Goal: Navigation & Orientation: Find specific page/section

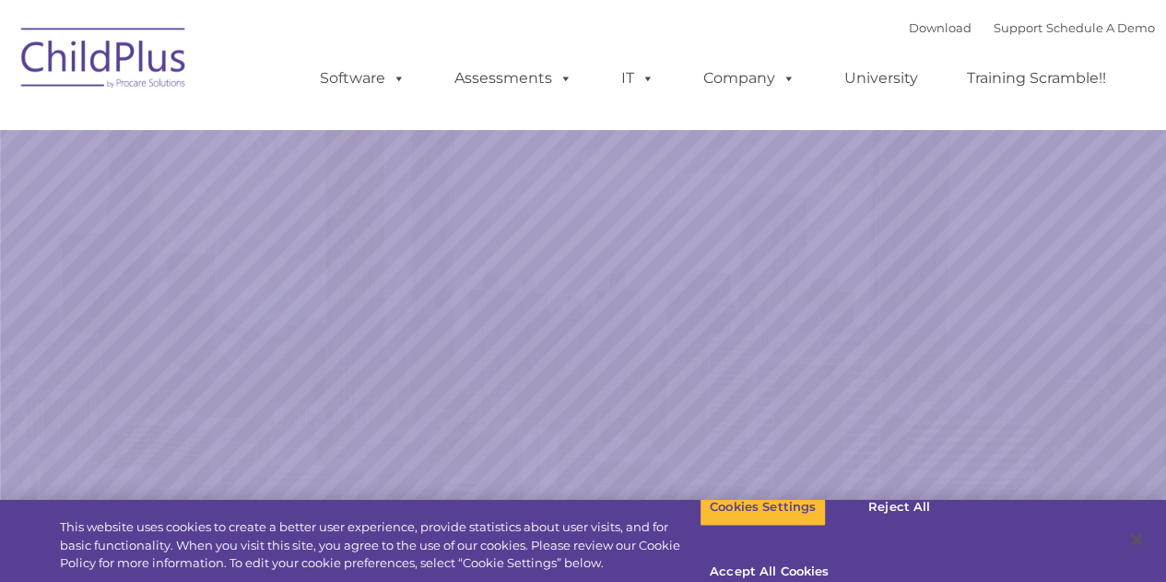
select select "MEDIUM"
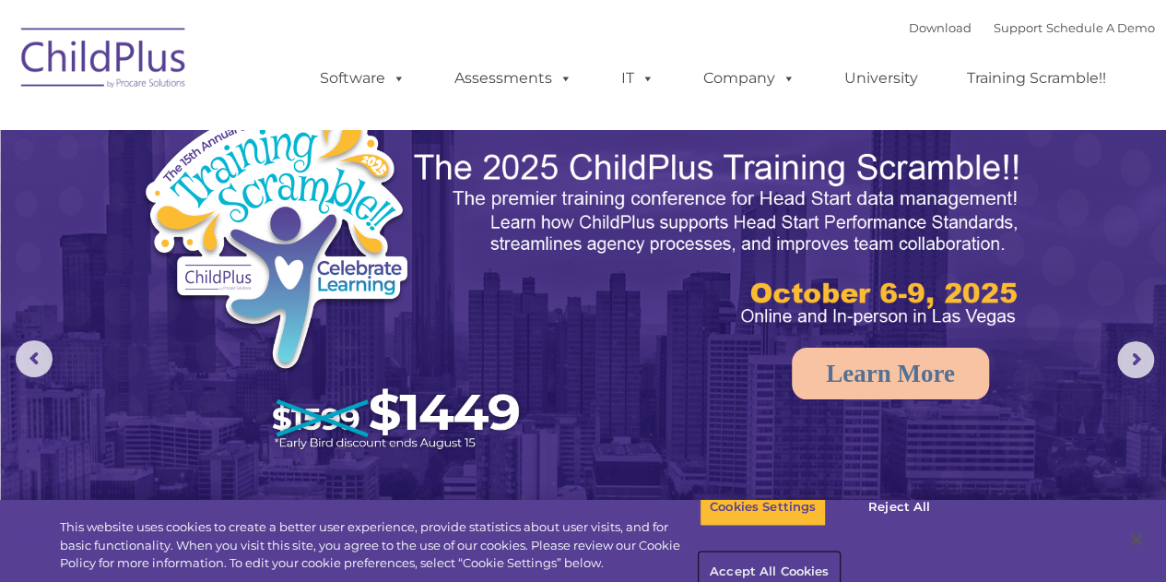
click at [839, 553] on button "Accept All Cookies" at bounding box center [768, 572] width 139 height 39
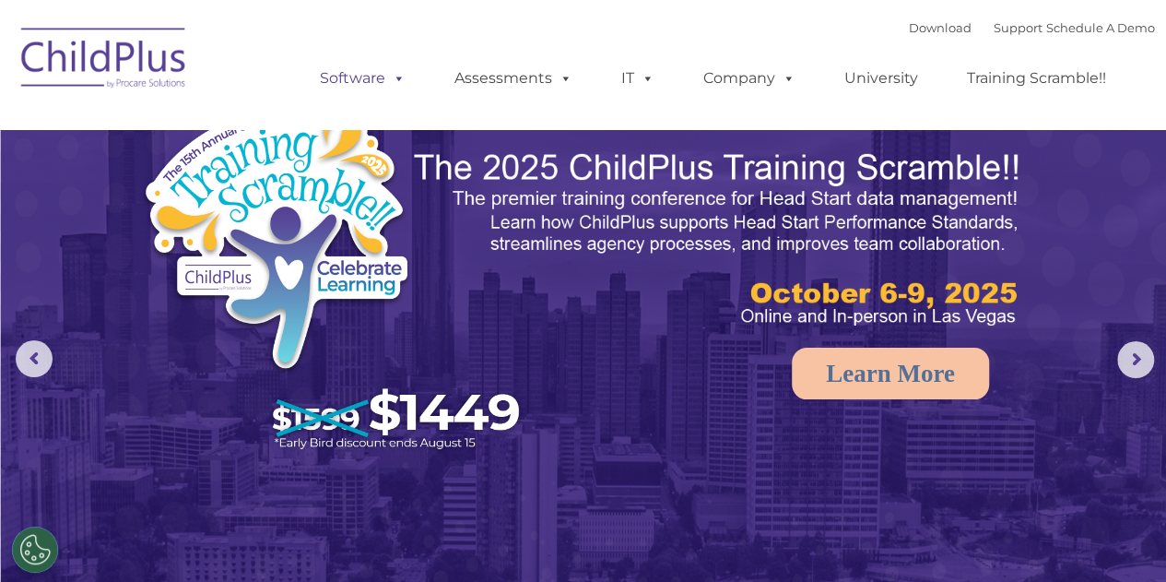
click at [372, 70] on link "Software" at bounding box center [362, 78] width 123 height 37
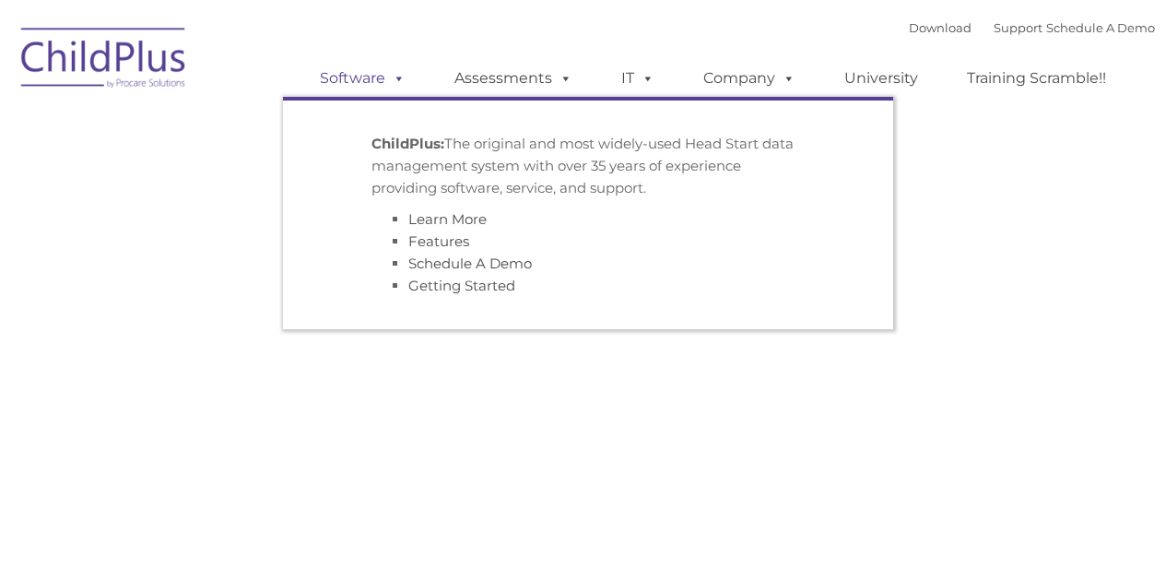
type input ""
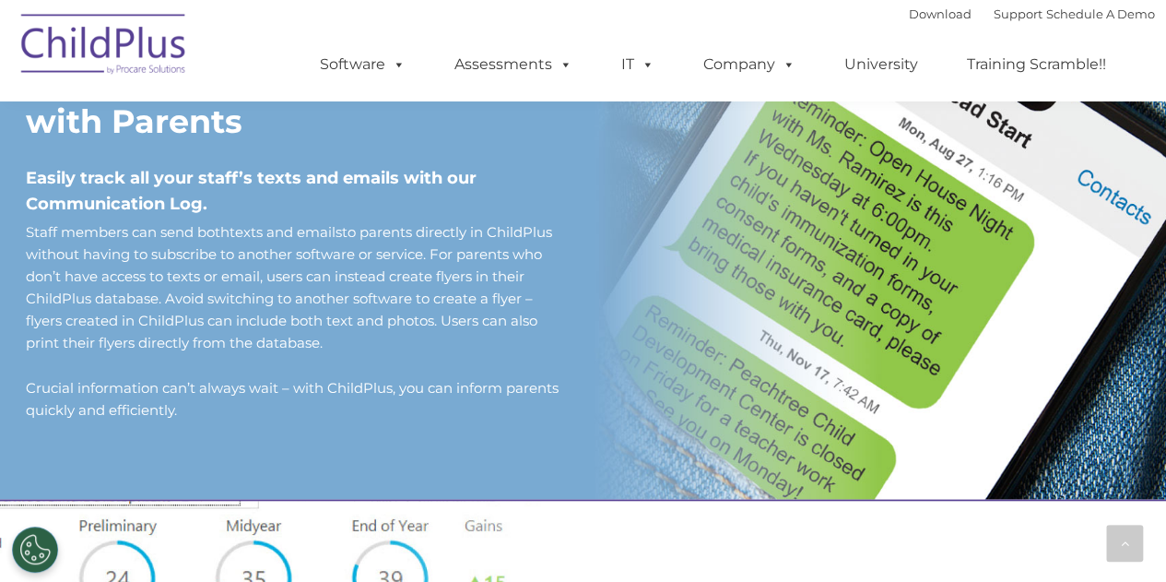
scroll to position [1567, 0]
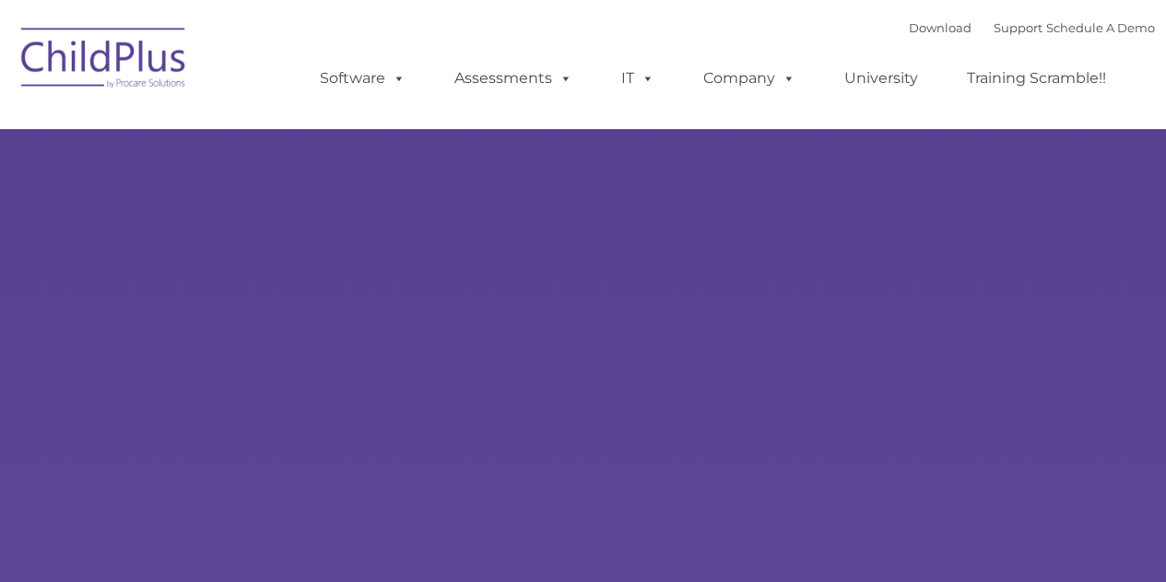
type input ""
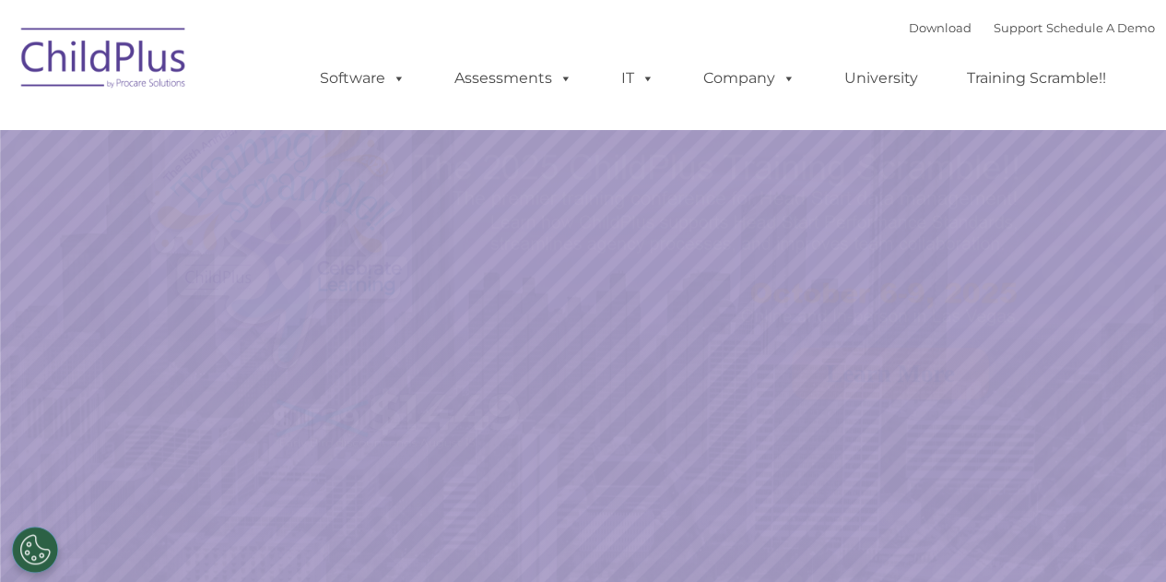
select select "MEDIUM"
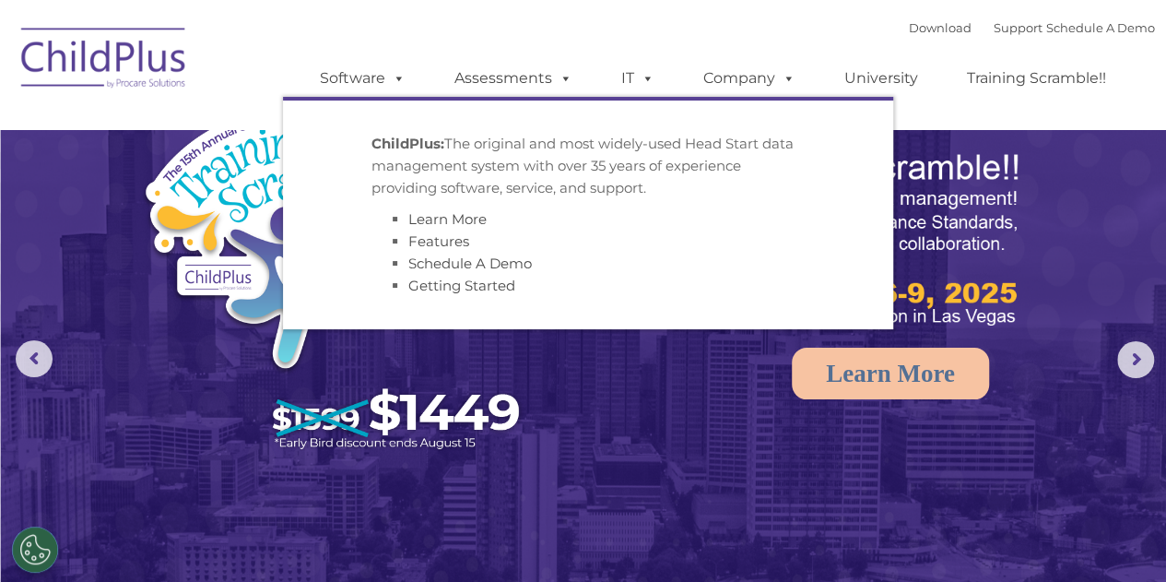
click at [455, 157] on p "ChildPlus: The original and most widely-used Head Start data management system …" at bounding box center [587, 166] width 433 height 66
